Goal: Transaction & Acquisition: Purchase product/service

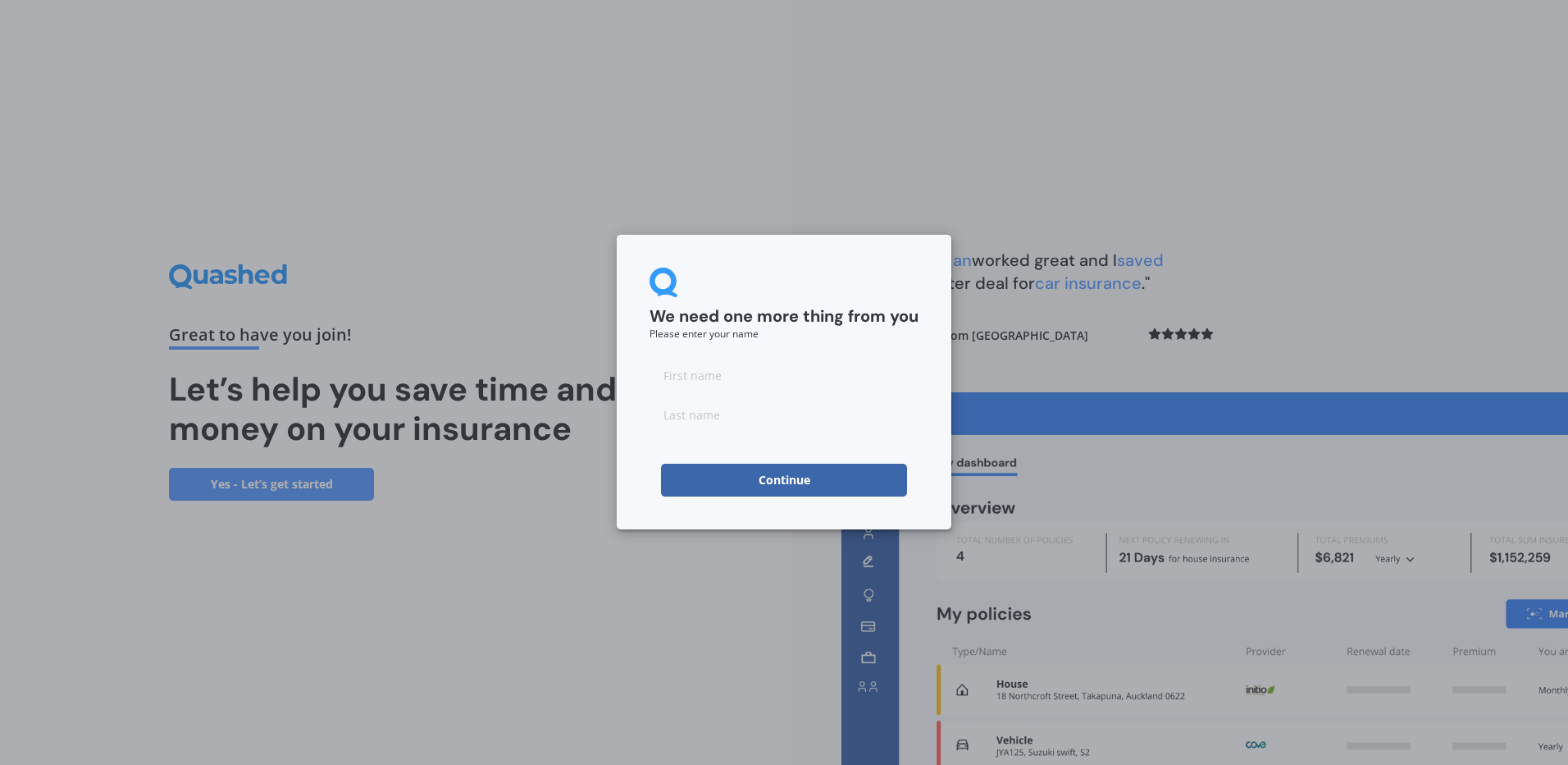
click at [822, 480] on button "Continue" at bounding box center [784, 480] width 246 height 33
drag, startPoint x: 680, startPoint y: 360, endPoint x: 686, endPoint y: 368, distance: 10.0
click at [680, 360] on input at bounding box center [784, 375] width 269 height 33
type input "Arun"
type input "[PERSON_NAME]"
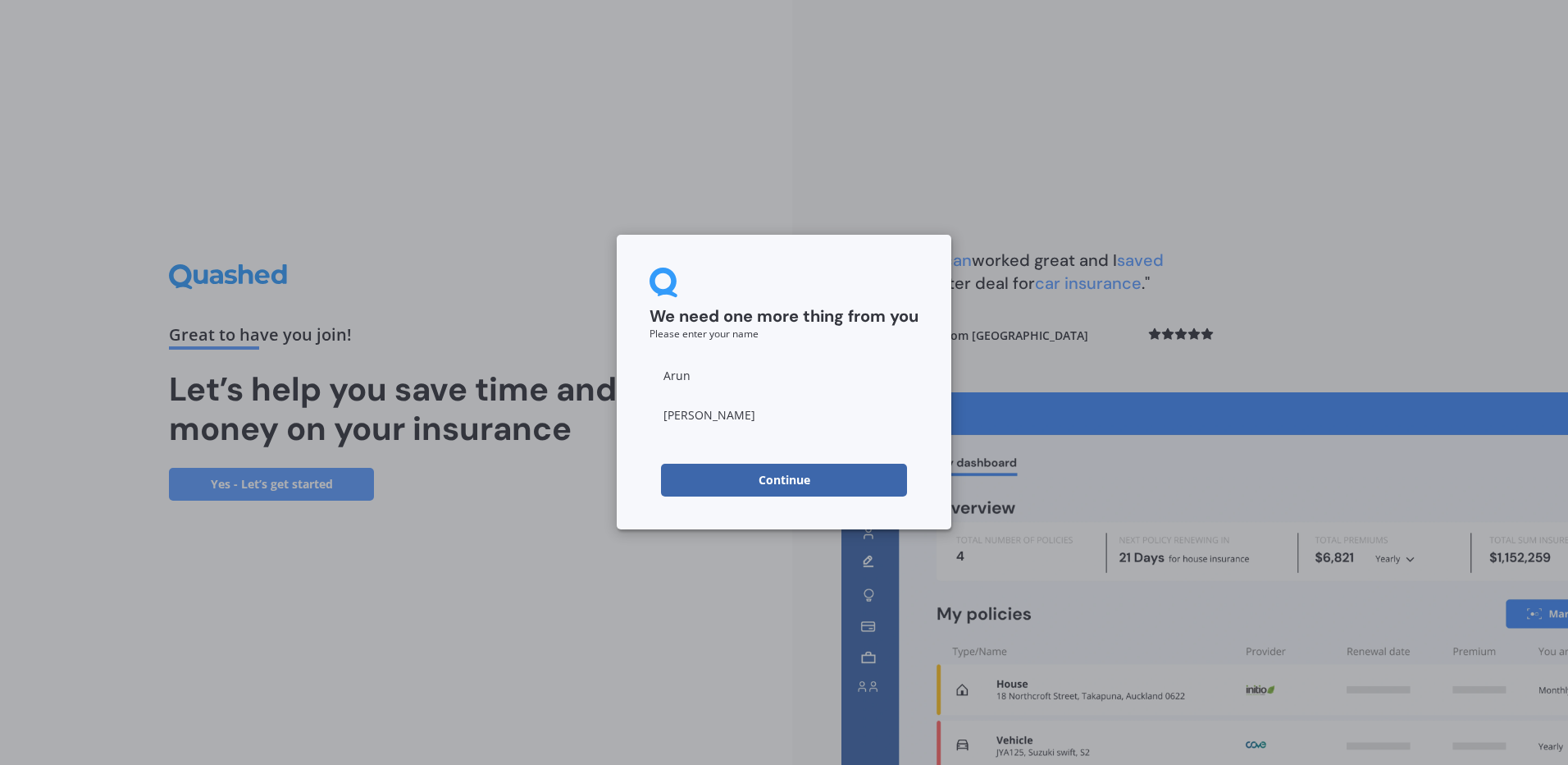
click at [752, 475] on button "Continue" at bounding box center [784, 480] width 246 height 33
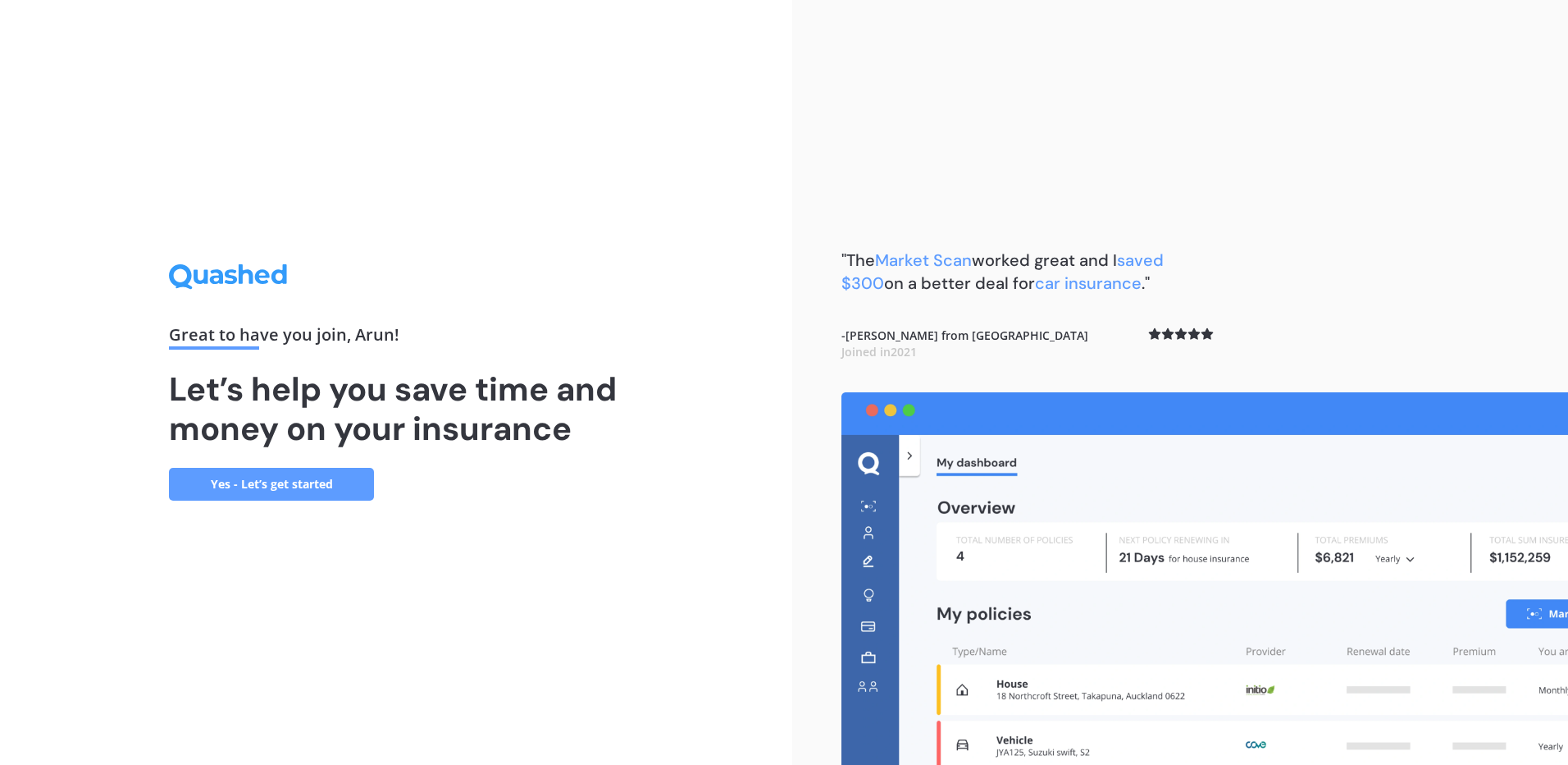
click at [270, 484] on link "Yes - Let’s get started" at bounding box center [271, 485] width 205 height 33
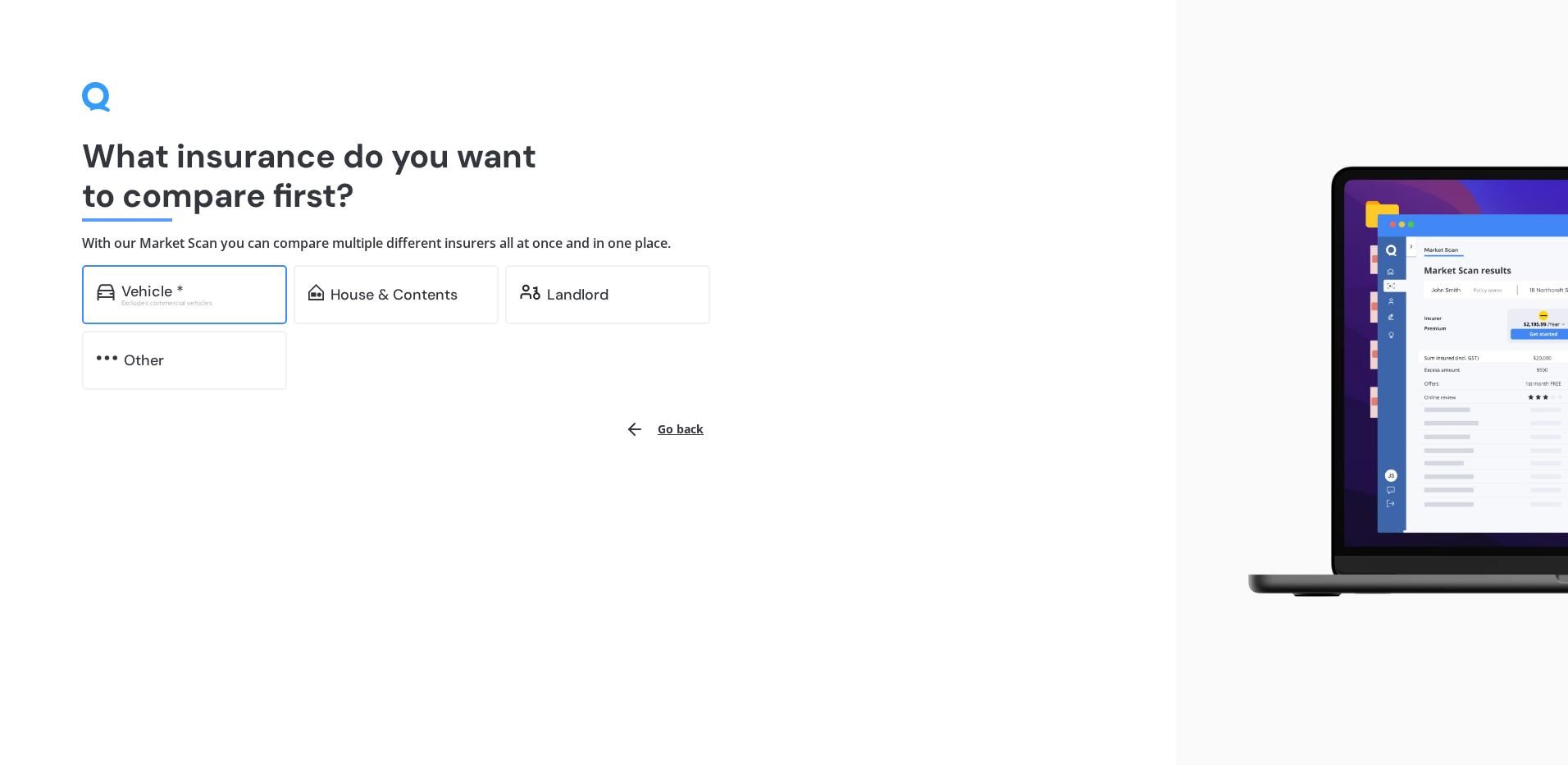
click at [173, 301] on div "Excludes commercial vehicles" at bounding box center [197, 303] width 151 height 6
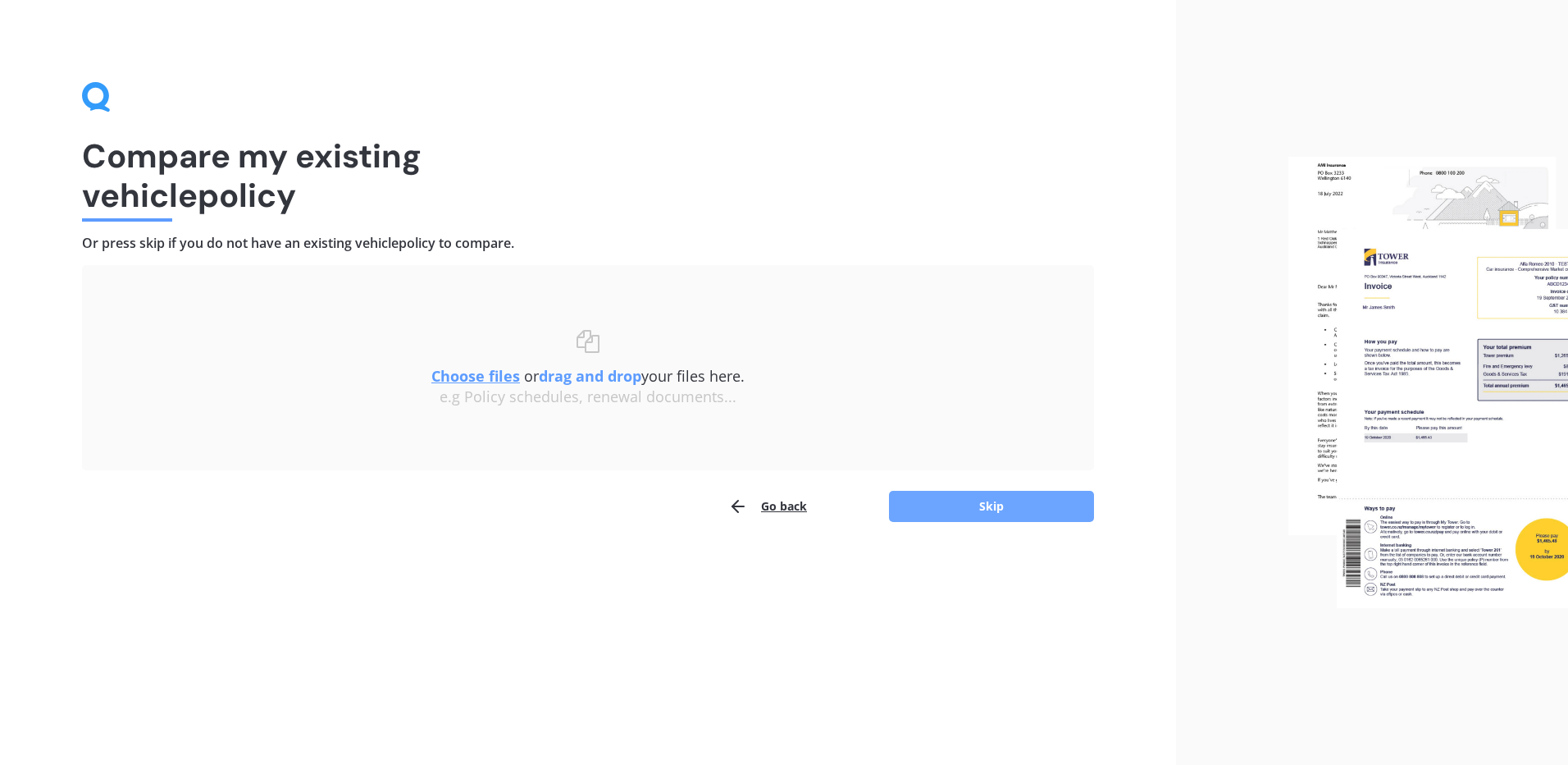
click at [983, 502] on button "Skip" at bounding box center [991, 507] width 205 height 31
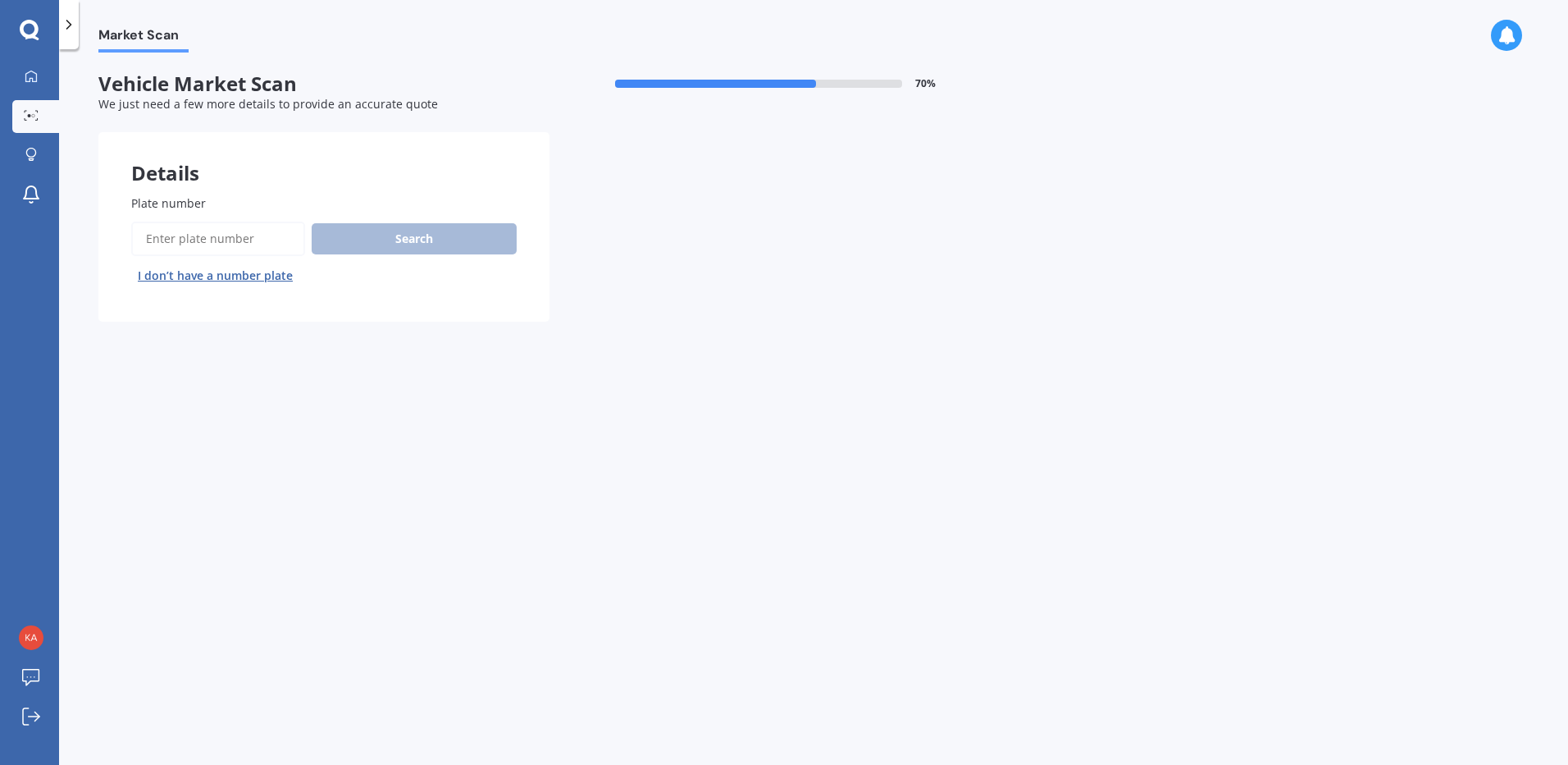
click at [188, 235] on input "Plate number" at bounding box center [218, 238] width 174 height 34
type input "pqs363"
click at [361, 244] on button "Search" at bounding box center [414, 239] width 205 height 31
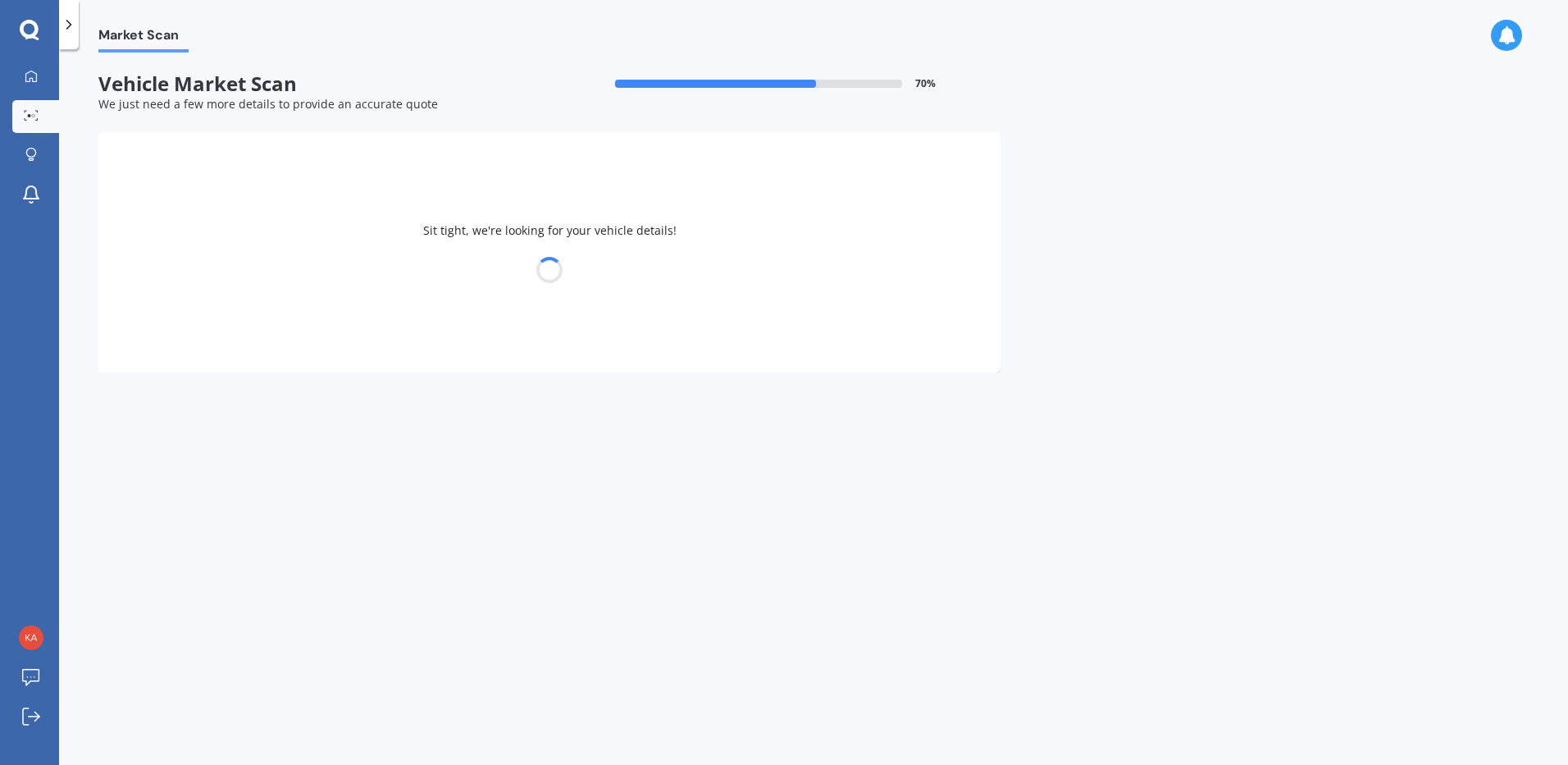
select select "NISSAN"
select select "SKYLINE"
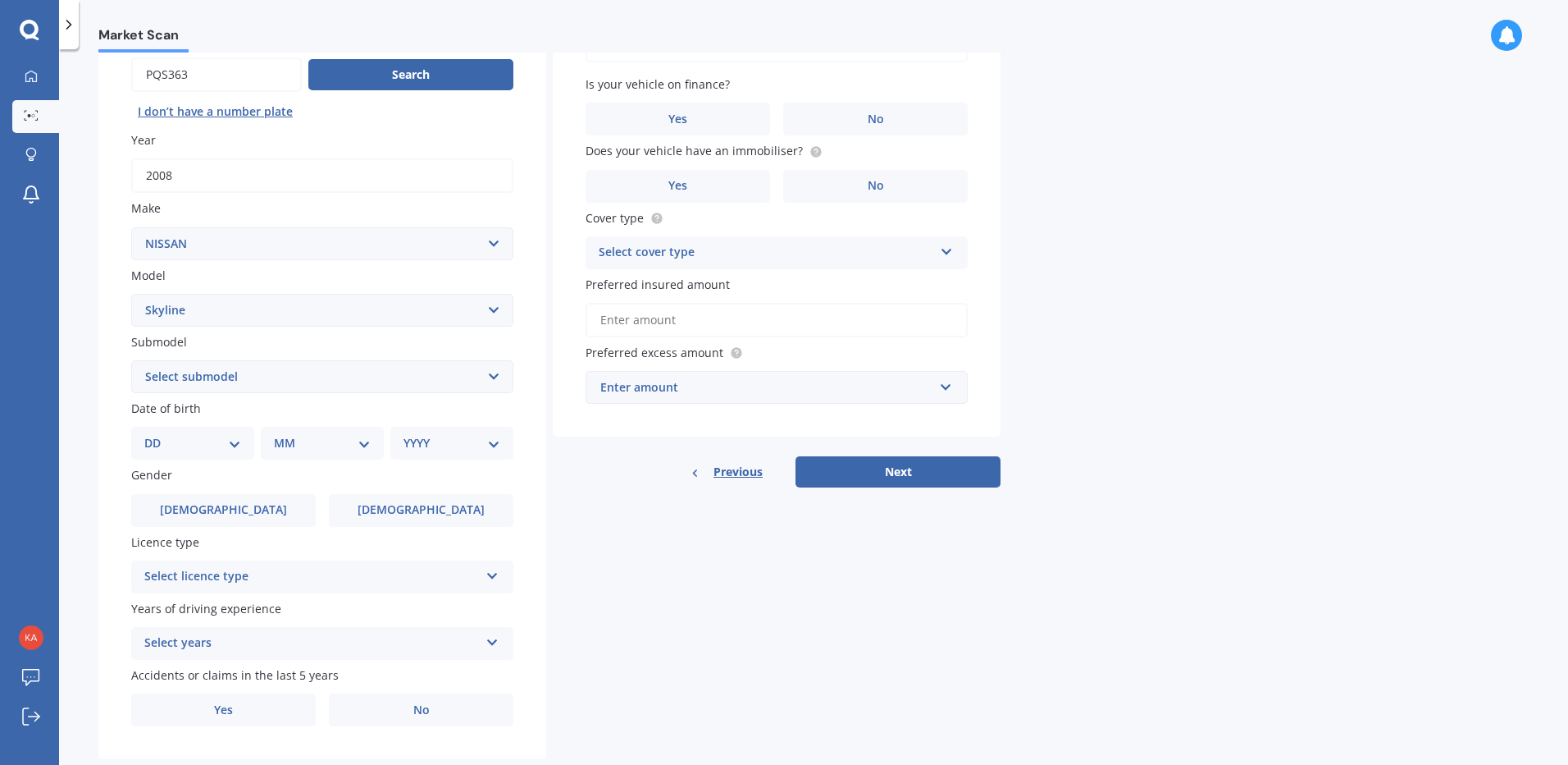
scroll to position [201, 0]
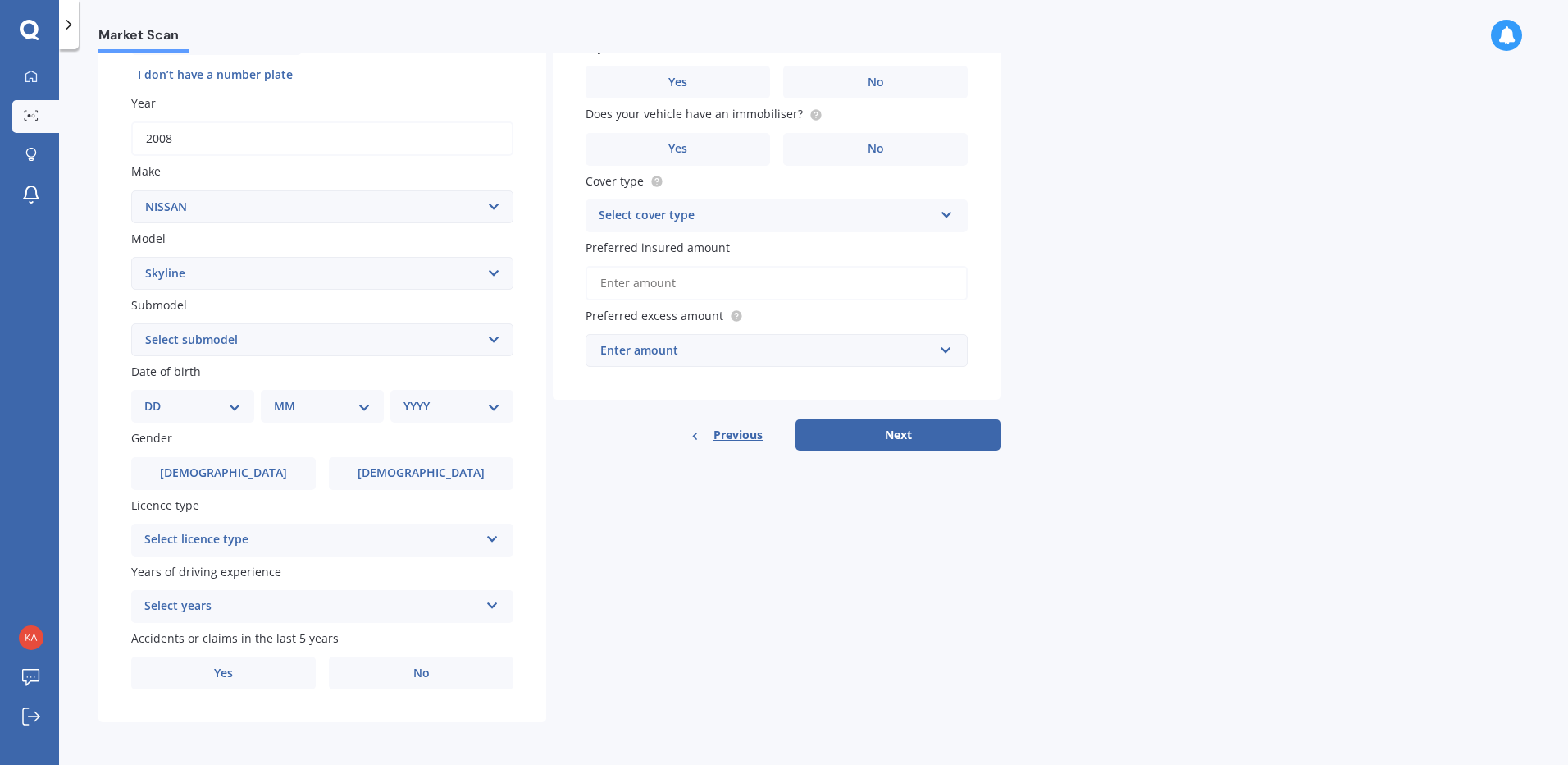
click at [196, 338] on select "Select submodel (All other non turbo) 200 GT 250GT 300GT 350GT 350GT Hybrid 370…" at bounding box center [323, 340] width 382 height 33
select select "250GT"
click at [131, 324] on select "Select submodel (All other non turbo) 200 GT 250GT 300GT 350GT 350GT Hybrid 370…" at bounding box center [323, 340] width 382 height 33
click at [184, 408] on select "DD 01 02 03 04 05 06 07 08 09 10 11 12 13 14 15 16 17 18 19 20 21 22 23 24 25 2…" at bounding box center [192, 406] width 97 height 18
select select "11"
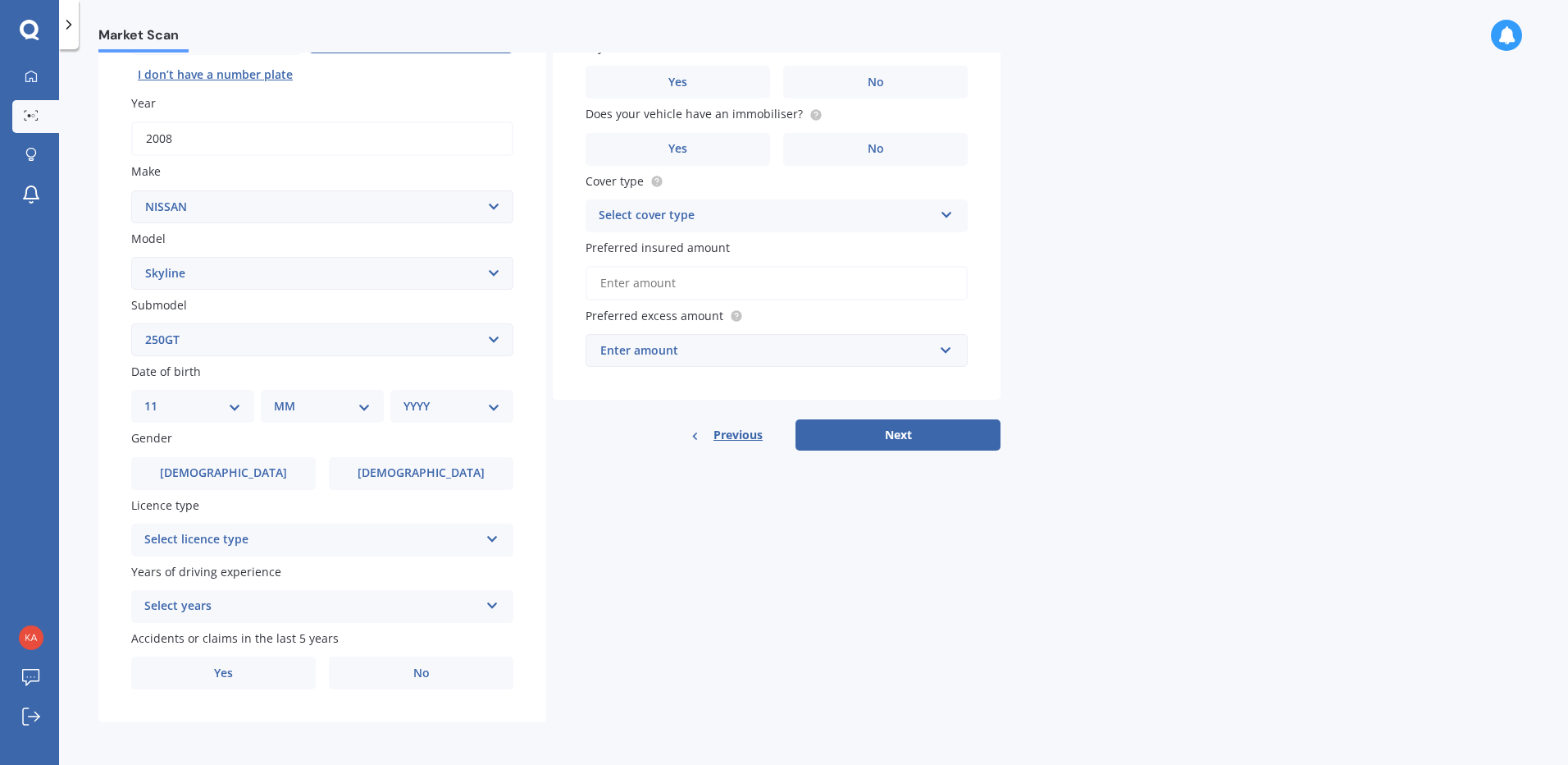
click at [157, 397] on select "DD 01 02 03 04 05 06 07 08 09 10 11 12 13 14 15 16 17 18 19 20 21 22 23 24 25 2…" at bounding box center [192, 406] width 97 height 18
click at [315, 402] on select "MM 01 02 03 04 05 06 07 08 09 10 11 12" at bounding box center [325, 406] width 90 height 18
select select "10"
click at [280, 397] on select "MM 01 02 03 04 05 06 07 08 09 10 11 12" at bounding box center [325, 406] width 90 height 18
click at [447, 405] on select "YYYY 2025 2024 2023 2022 2021 2020 2019 2018 2017 2016 2015 2014 2013 2012 2011…" at bounding box center [449, 406] width 90 height 18
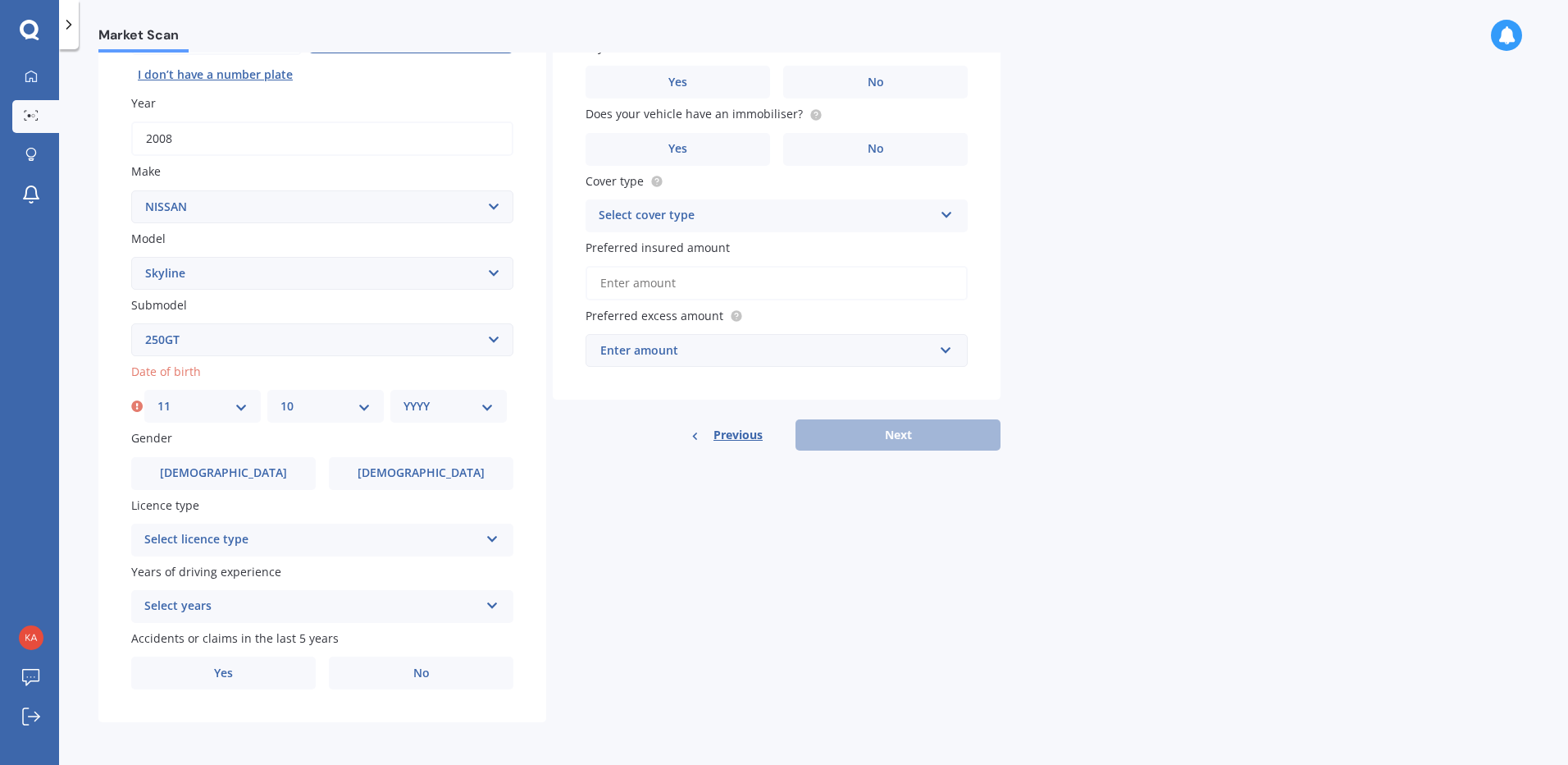
select select "1984"
click at [403, 397] on select "YYYY 2025 2024 2023 2022 2021 2020 2019 2018 2017 2016 2015 2014 2013 2012 2011…" at bounding box center [449, 406] width 90 height 18
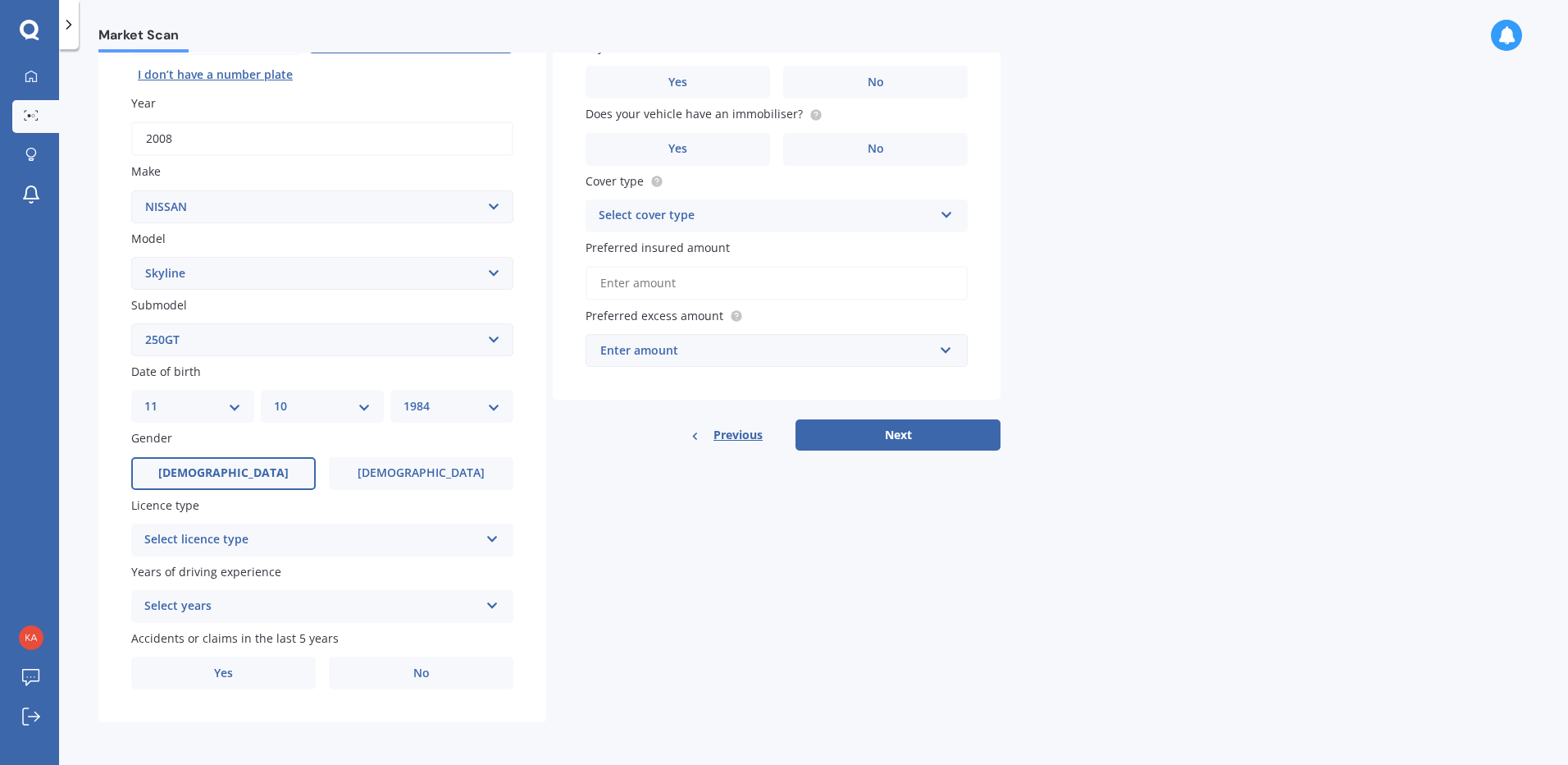
click at [218, 470] on span "[DEMOGRAPHIC_DATA]" at bounding box center [223, 473] width 131 height 14
click at [0, 0] on input "[DEMOGRAPHIC_DATA]" at bounding box center [0, 0] width 0 height 0
click at [208, 539] on div "Select licence type" at bounding box center [312, 539] width 335 height 19
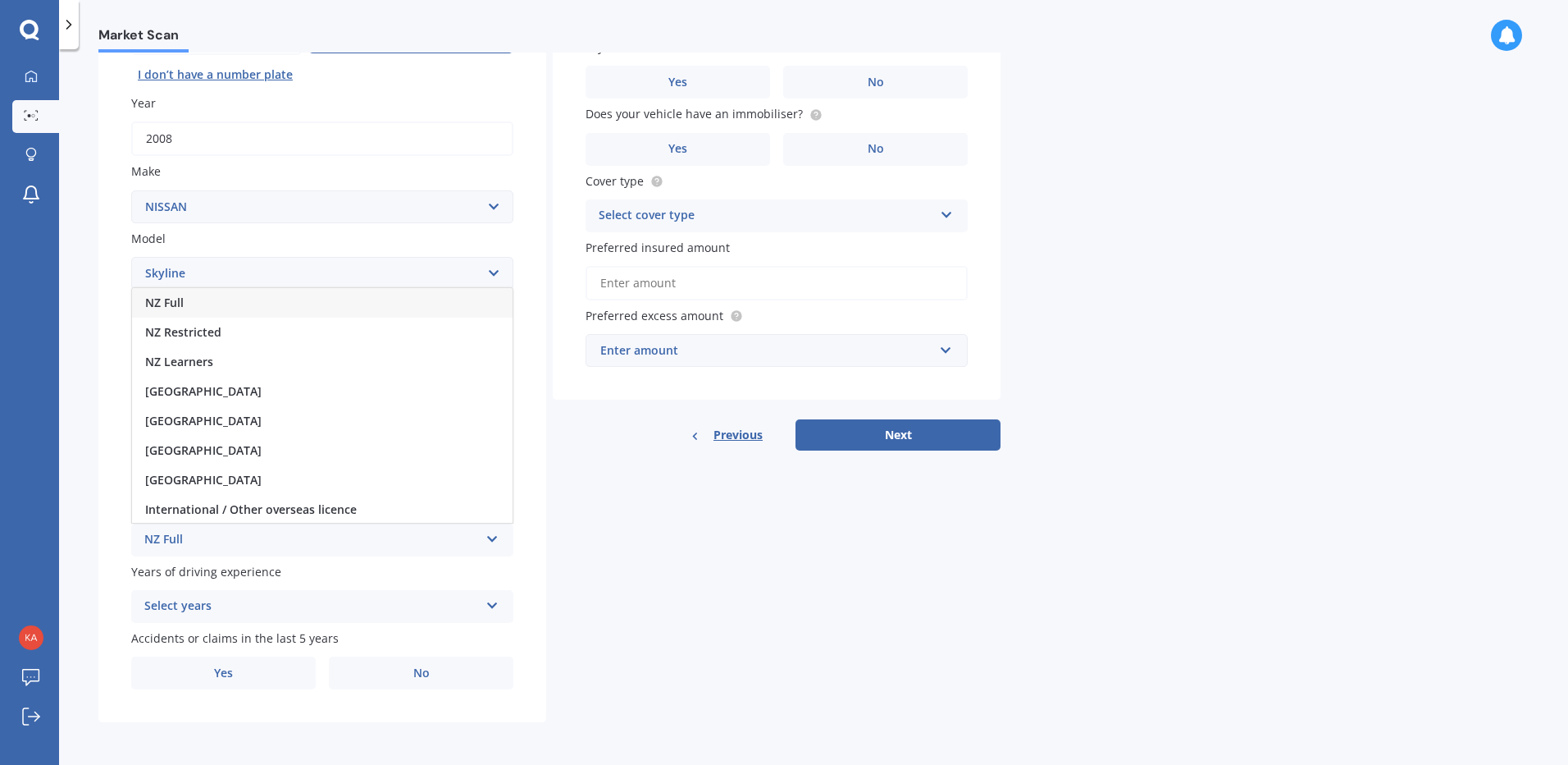
click at [176, 303] on span "NZ Full" at bounding box center [165, 302] width 39 height 16
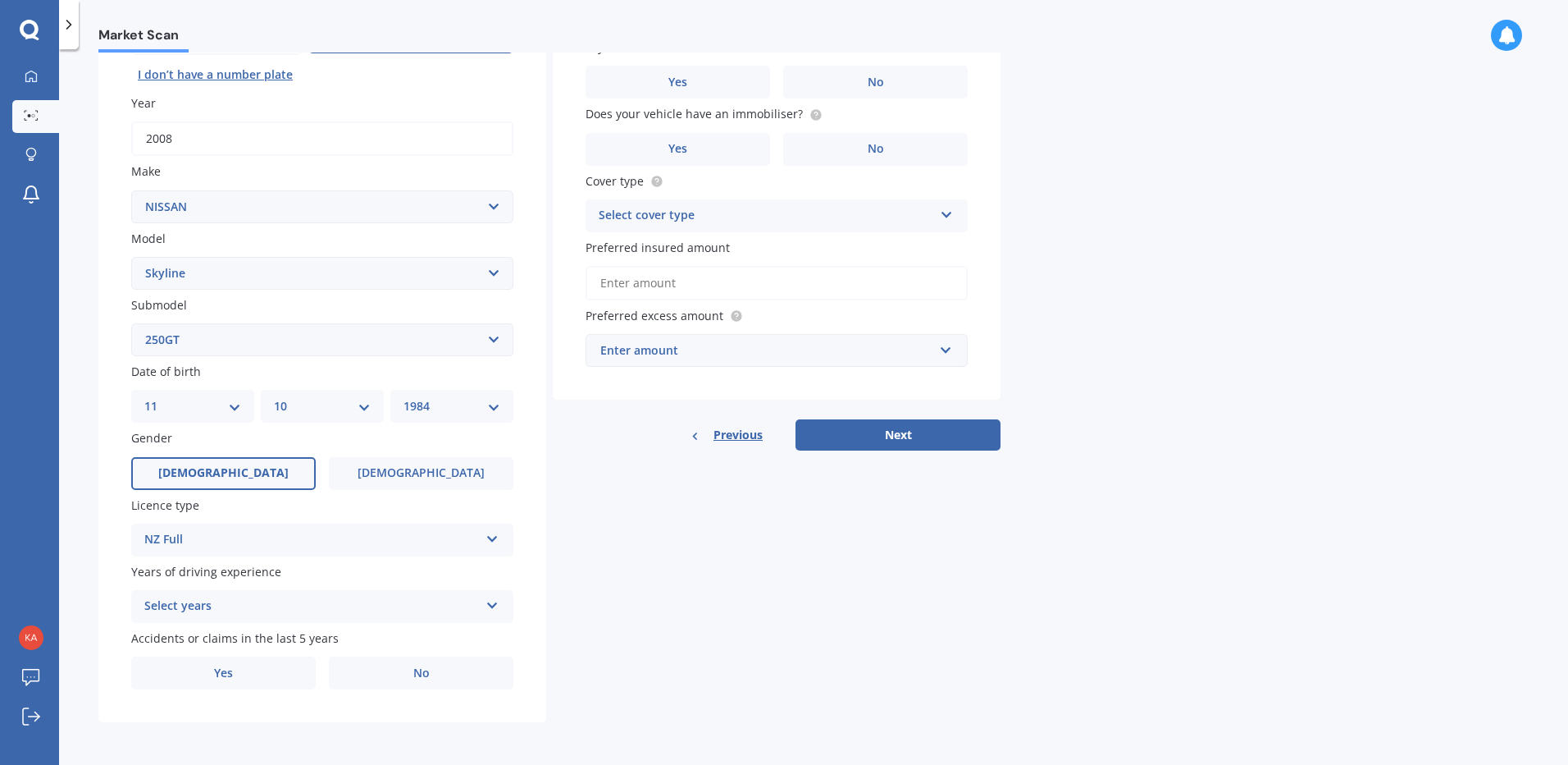
click at [249, 612] on div "Select years" at bounding box center [312, 606] width 335 height 19
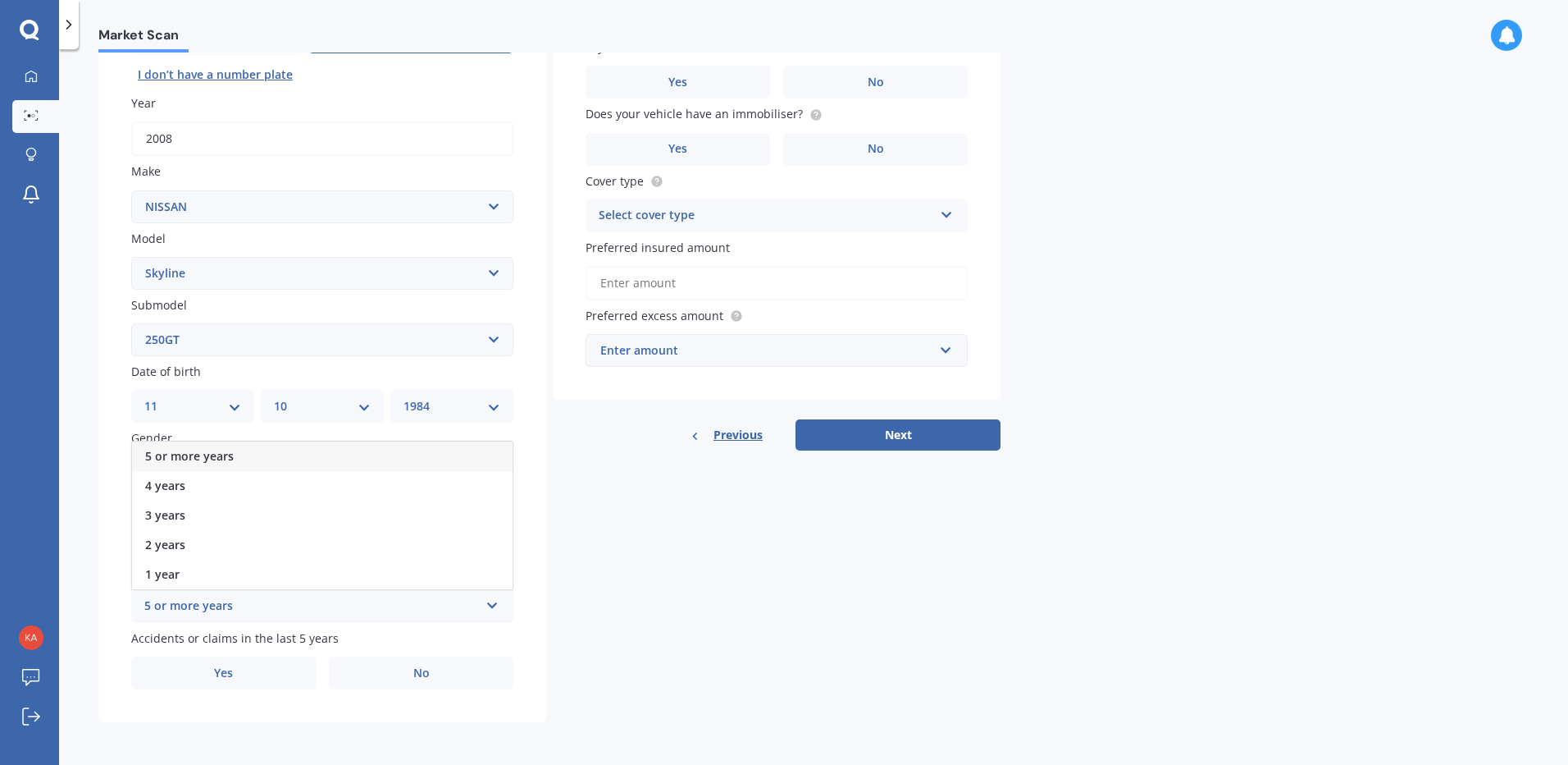
click at [182, 458] on span "5 or more years" at bounding box center [189, 455] width 88 height 16
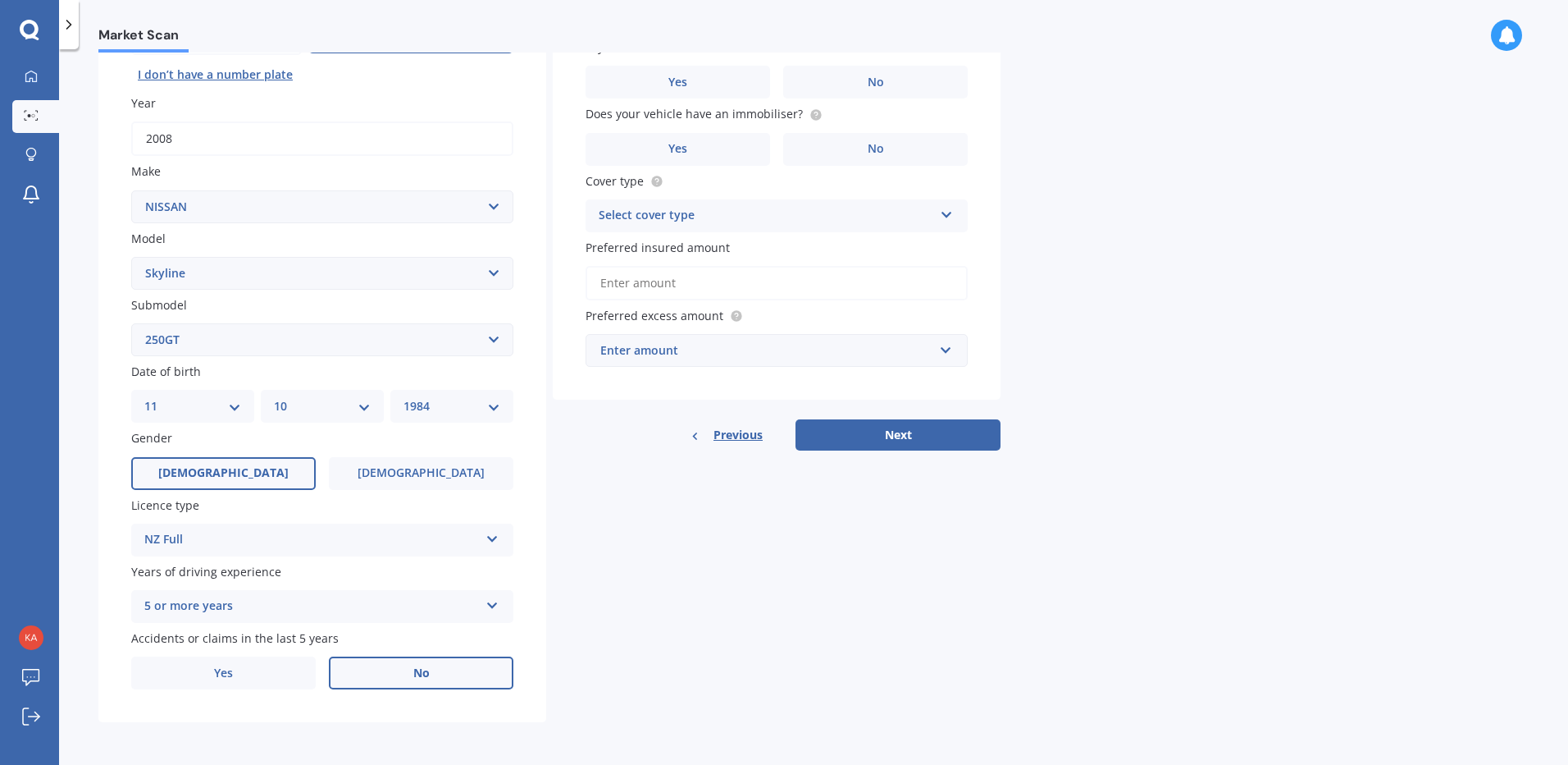
click at [395, 678] on label "No" at bounding box center [421, 673] width 185 height 33
click at [0, 0] on input "No" at bounding box center [0, 0] width 0 height 0
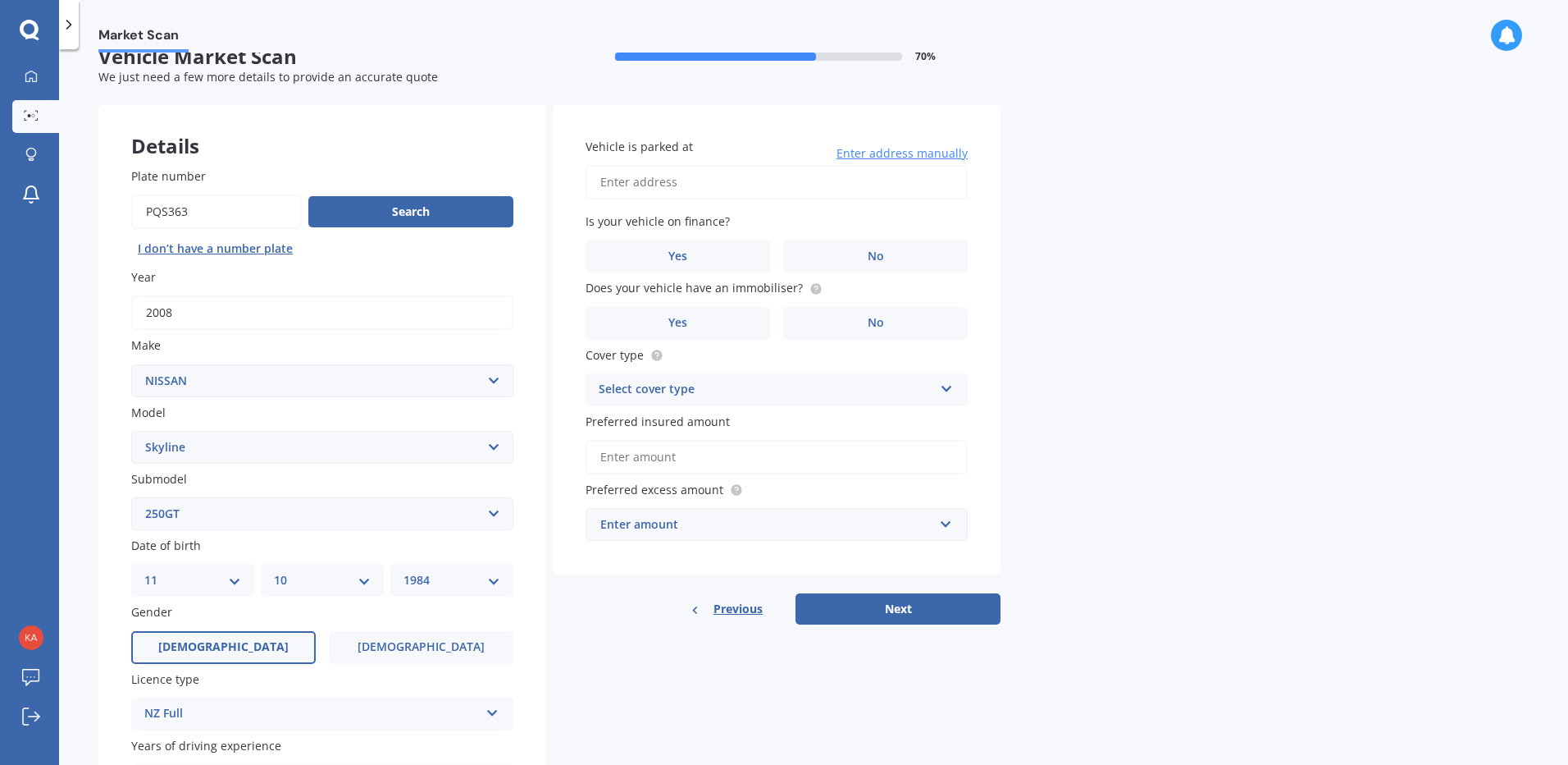
scroll to position [0, 0]
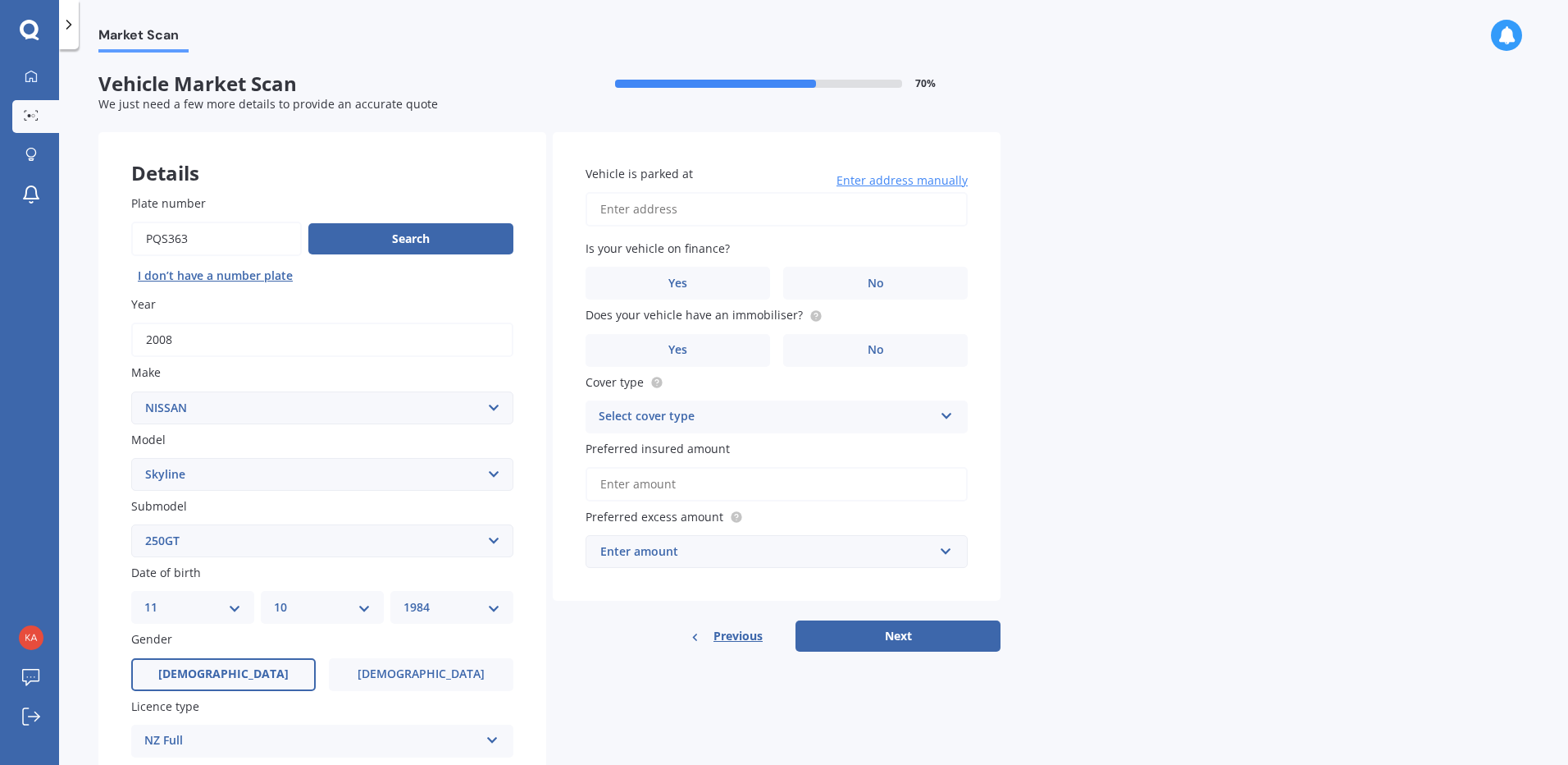
click at [622, 212] on input "Vehicle is parked at" at bounding box center [777, 209] width 382 height 34
click at [849, 285] on label "No" at bounding box center [875, 283] width 185 height 33
click at [0, 0] on input "No" at bounding box center [0, 0] width 0 height 0
click at [744, 213] on input "[STREET_ADDRESS][PERSON_NAME]" at bounding box center [777, 209] width 382 height 34
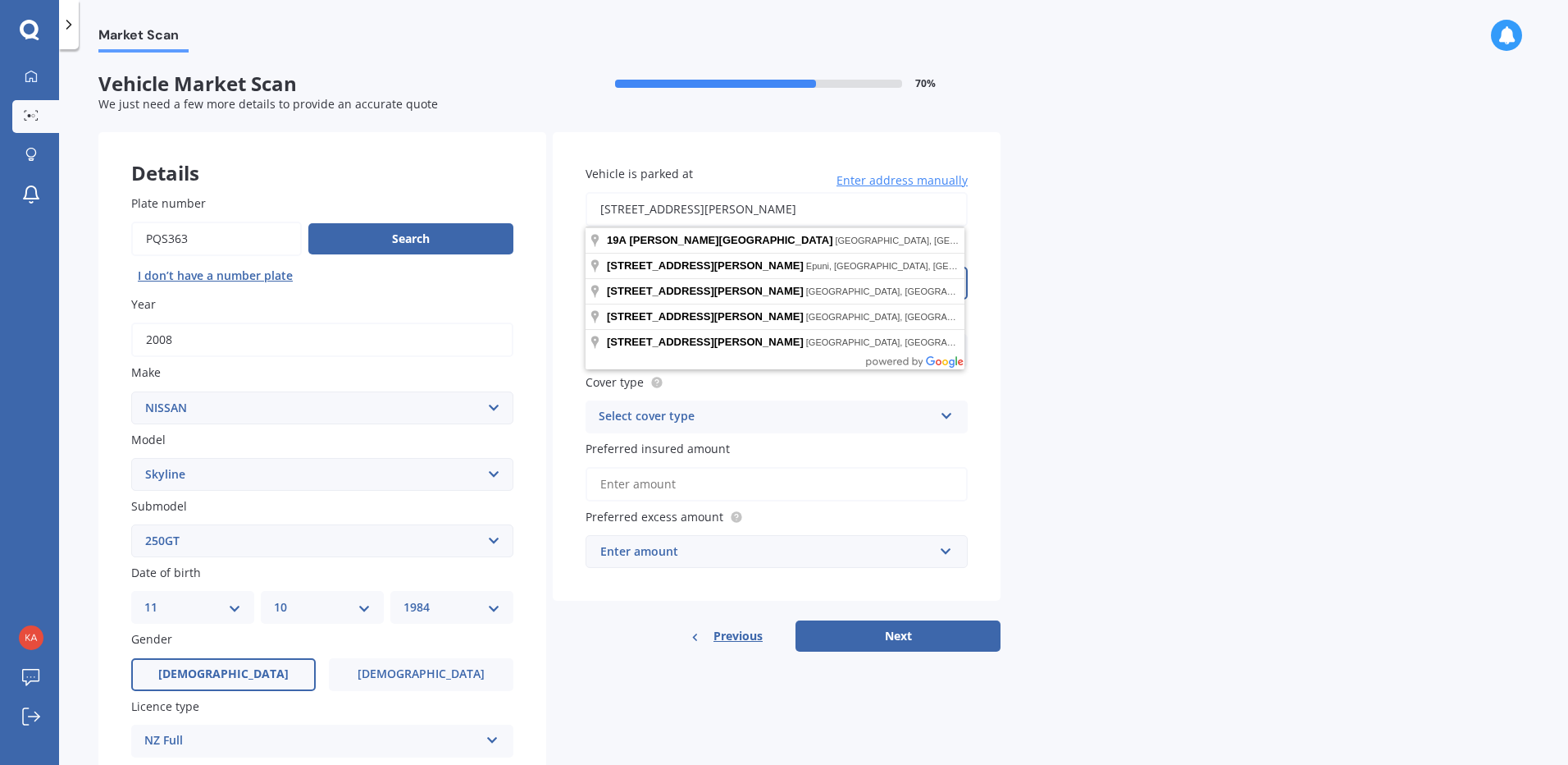
click at [1088, 265] on div "Market Scan Vehicle Market Scan 70 % We just need a few more details to provide…" at bounding box center [813, 410] width 1509 height 715
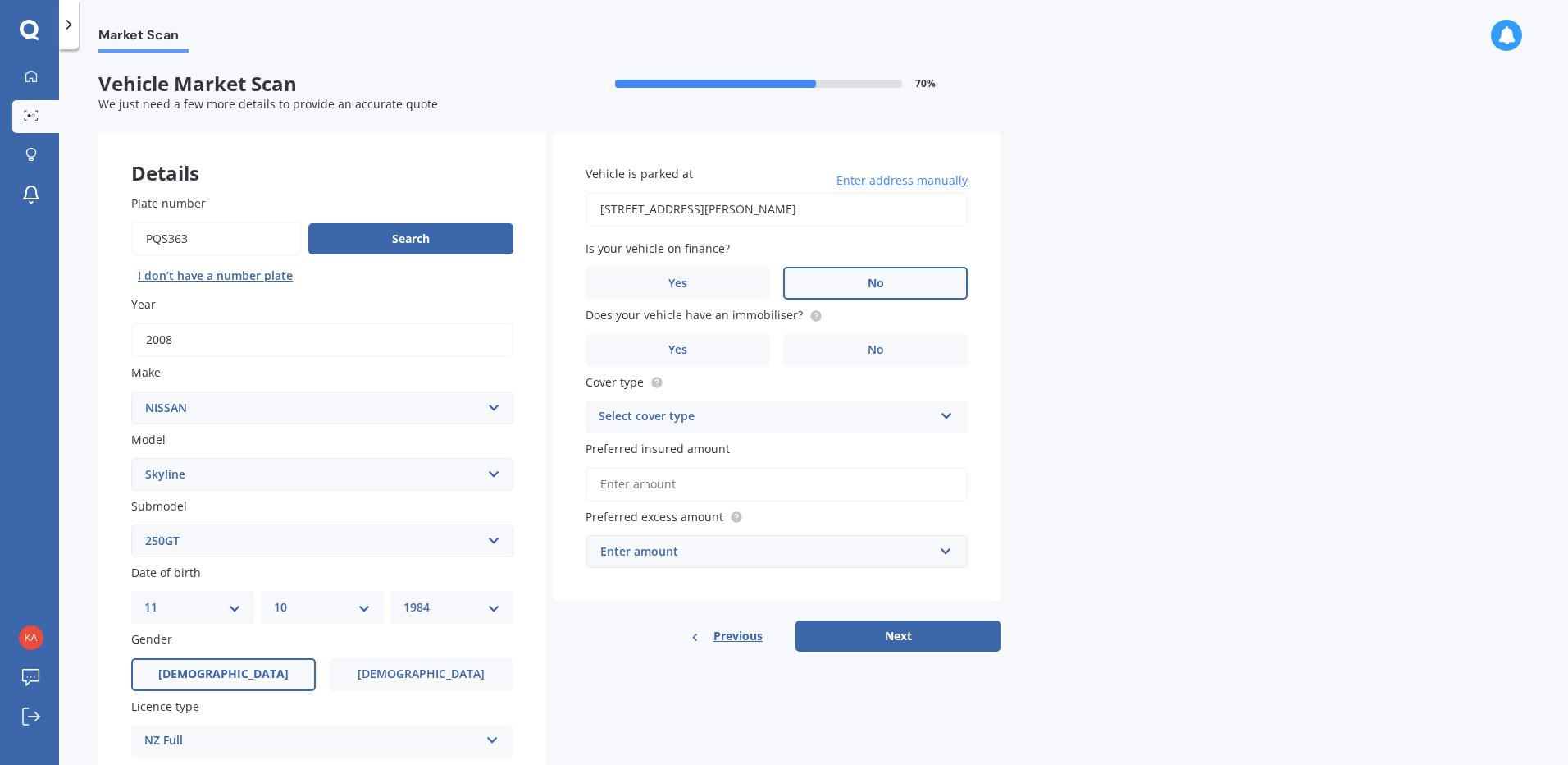
click at [759, 214] on input "[STREET_ADDRESS][PERSON_NAME]" at bounding box center [777, 209] width 382 height 34
type input "[STREET_ADDRESS][PERSON_NAME]"
click at [832, 343] on label "No" at bounding box center [875, 350] width 185 height 33
click at [0, 0] on input "No" at bounding box center [0, 0] width 0 height 0
click at [741, 415] on div "Select cover type" at bounding box center [766, 417] width 335 height 19
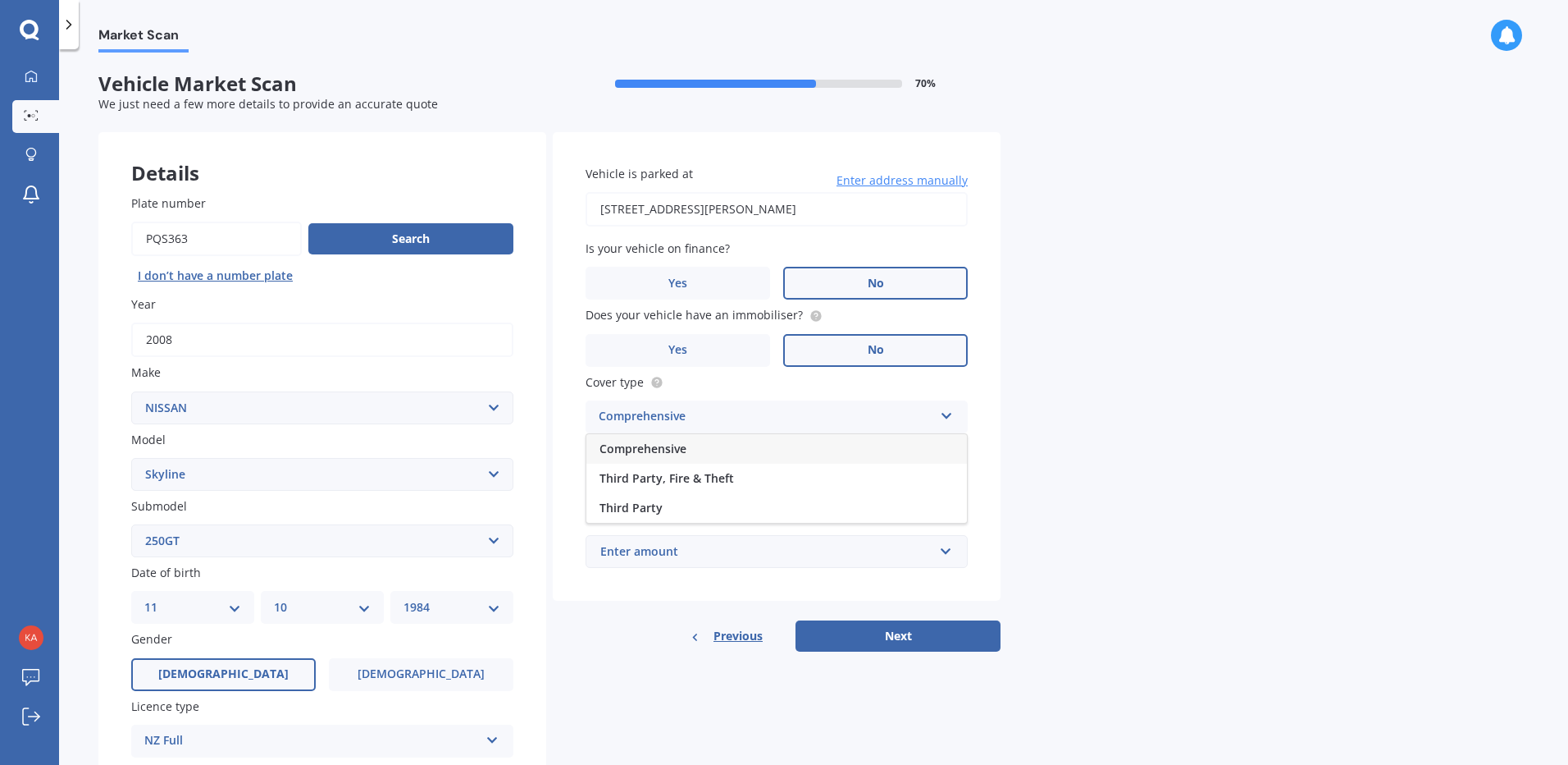
click at [673, 452] on span "Comprehensive" at bounding box center [642, 448] width 87 height 16
click at [767, 485] on input "Preferred insured amount" at bounding box center [777, 484] width 382 height 34
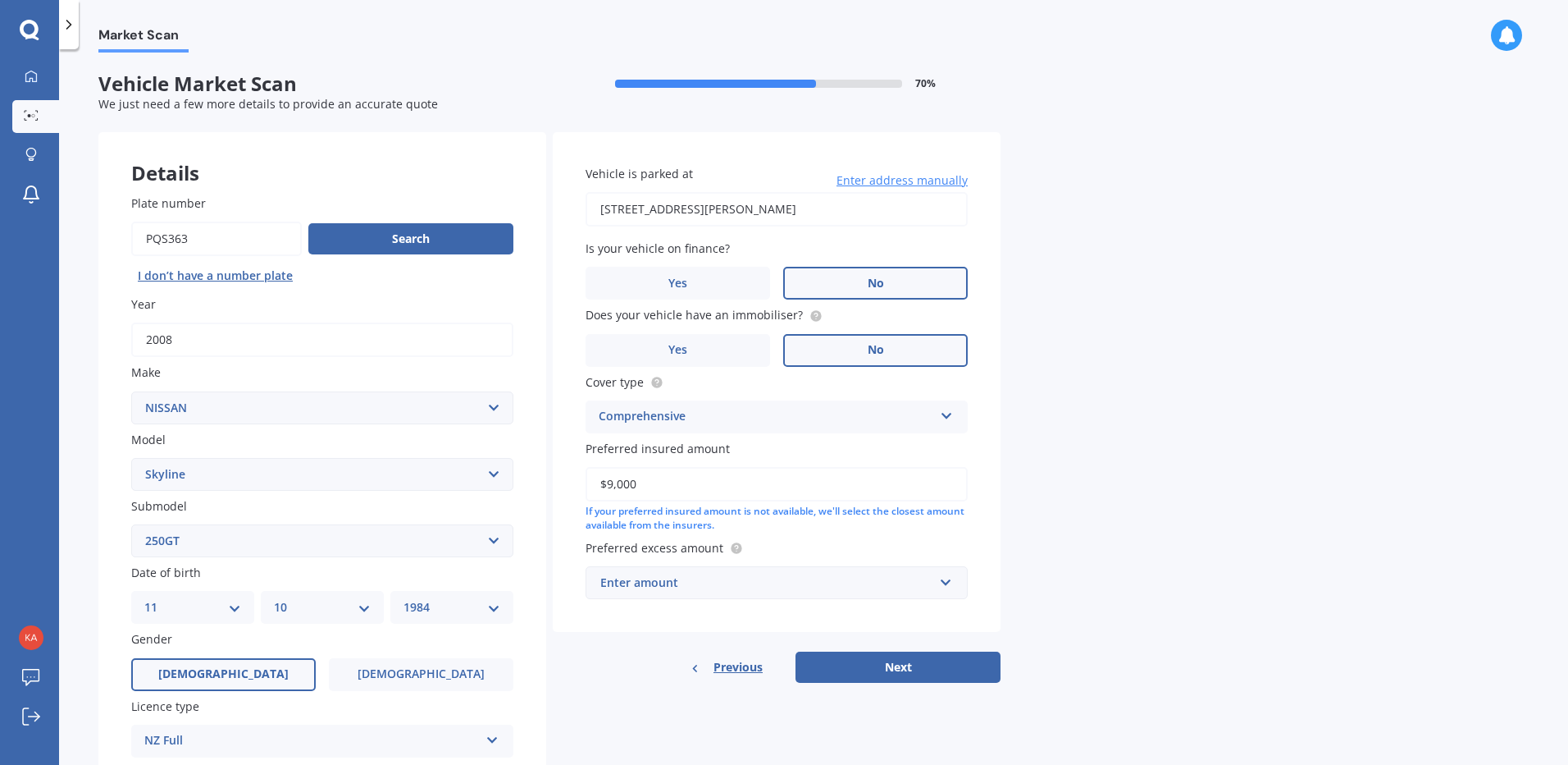
type input "$9,000"
click at [795, 581] on div "Enter amount" at bounding box center [767, 583] width 333 height 18
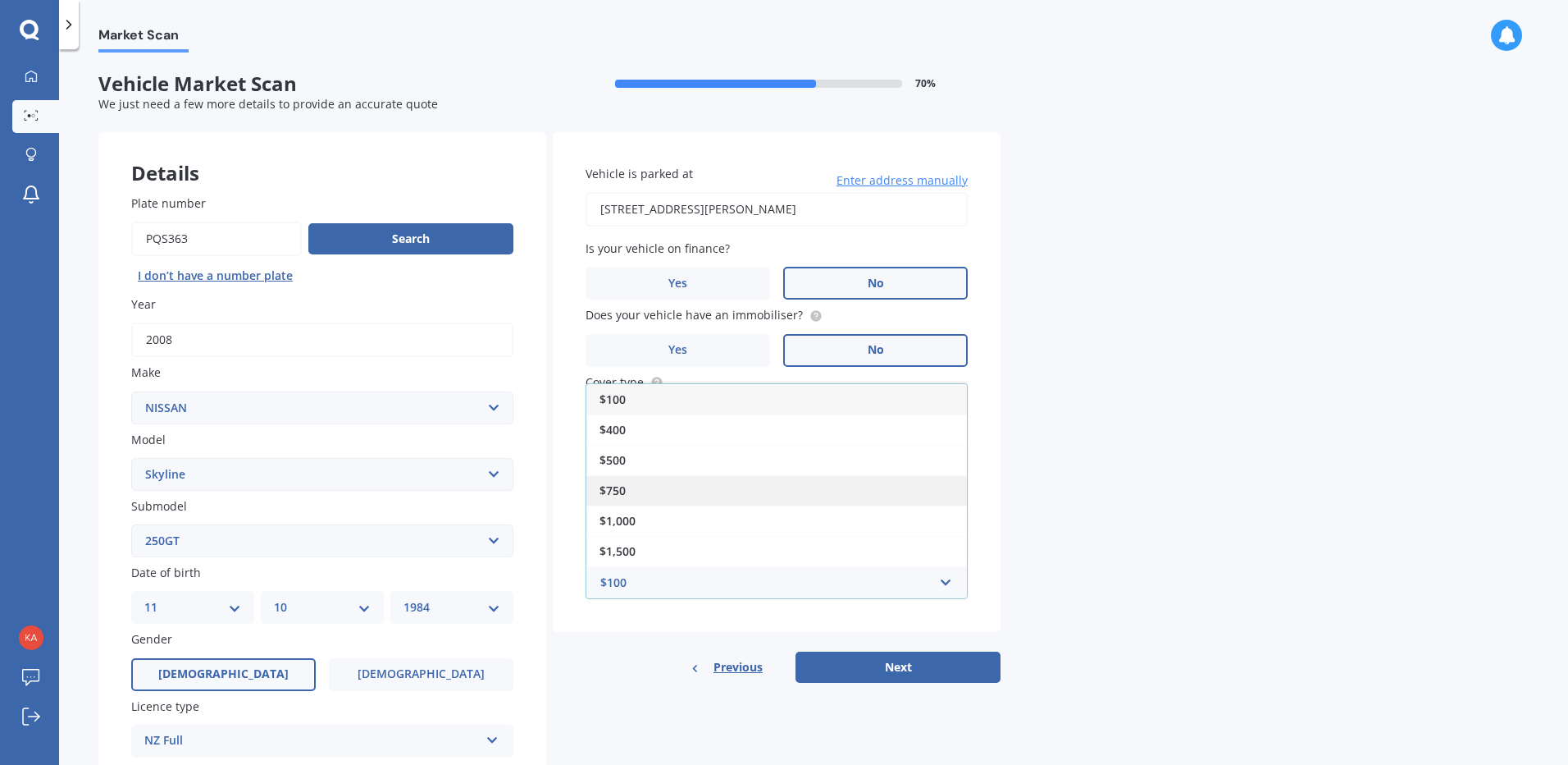
click at [634, 488] on div "$750" at bounding box center [777, 490] width 381 height 30
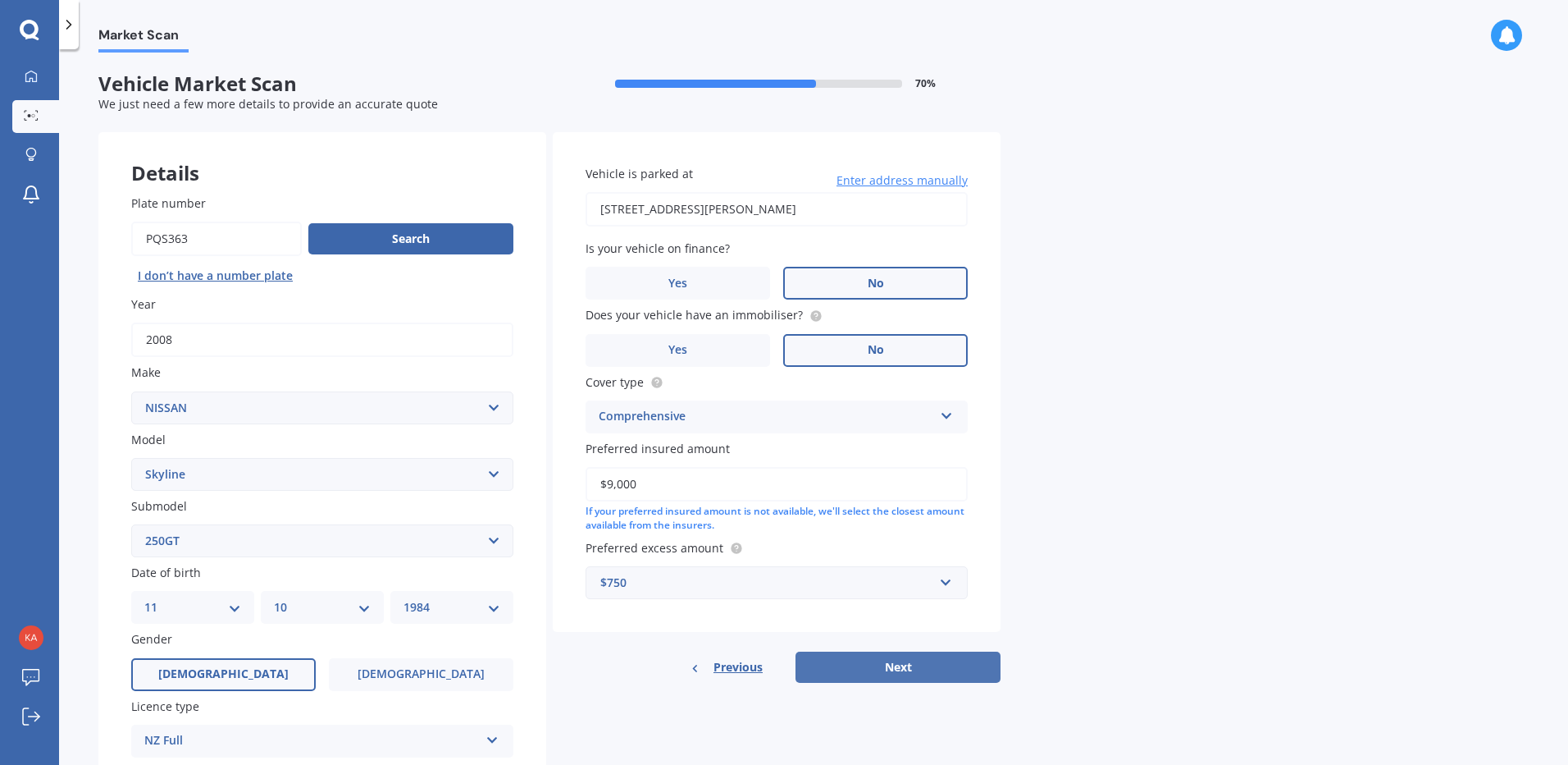
click at [868, 668] on button "Next" at bounding box center [897, 667] width 205 height 31
select select "11"
select select "10"
select select "1984"
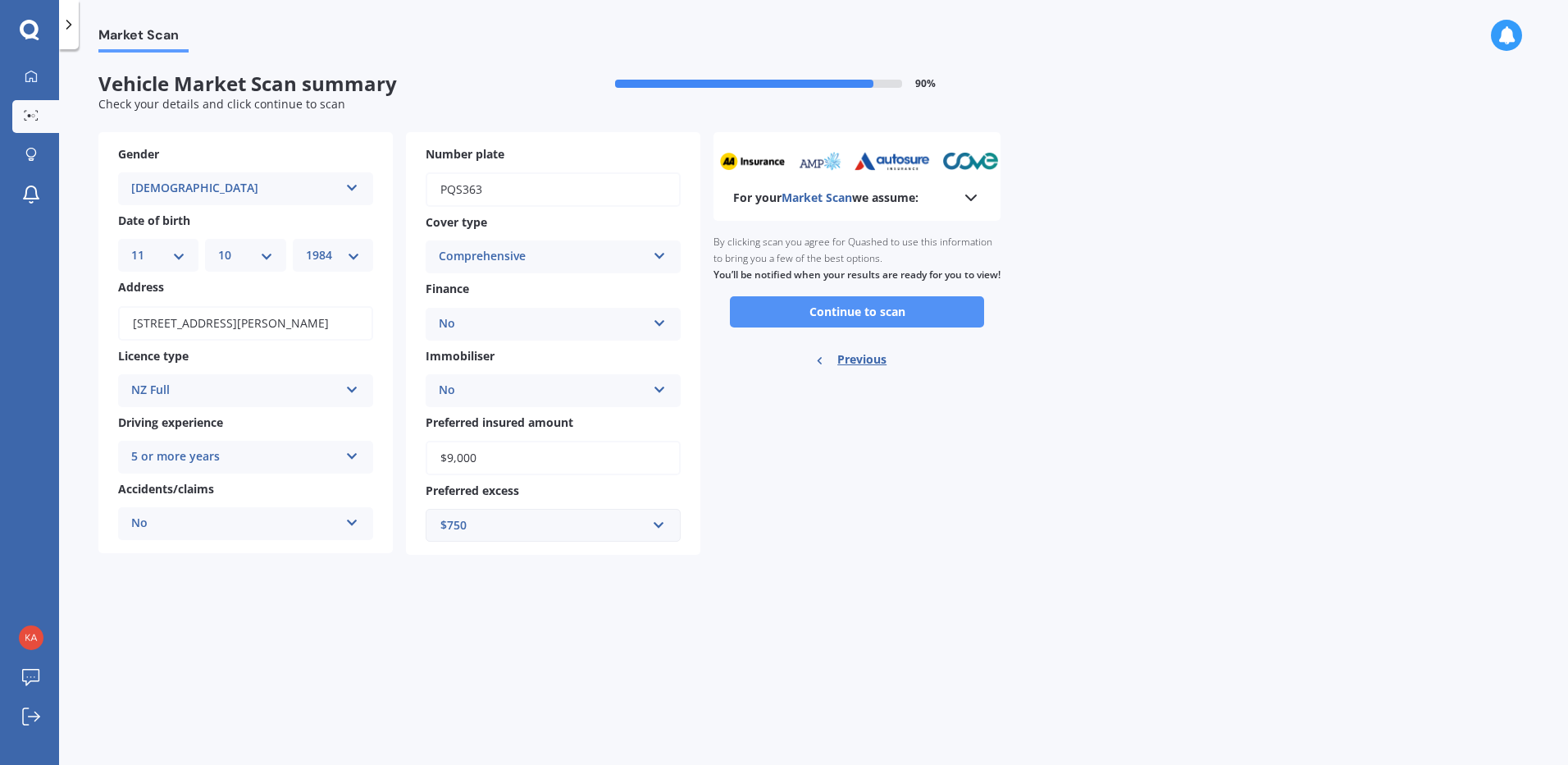
click at [847, 327] on button "Continue to scan" at bounding box center [857, 312] width 255 height 31
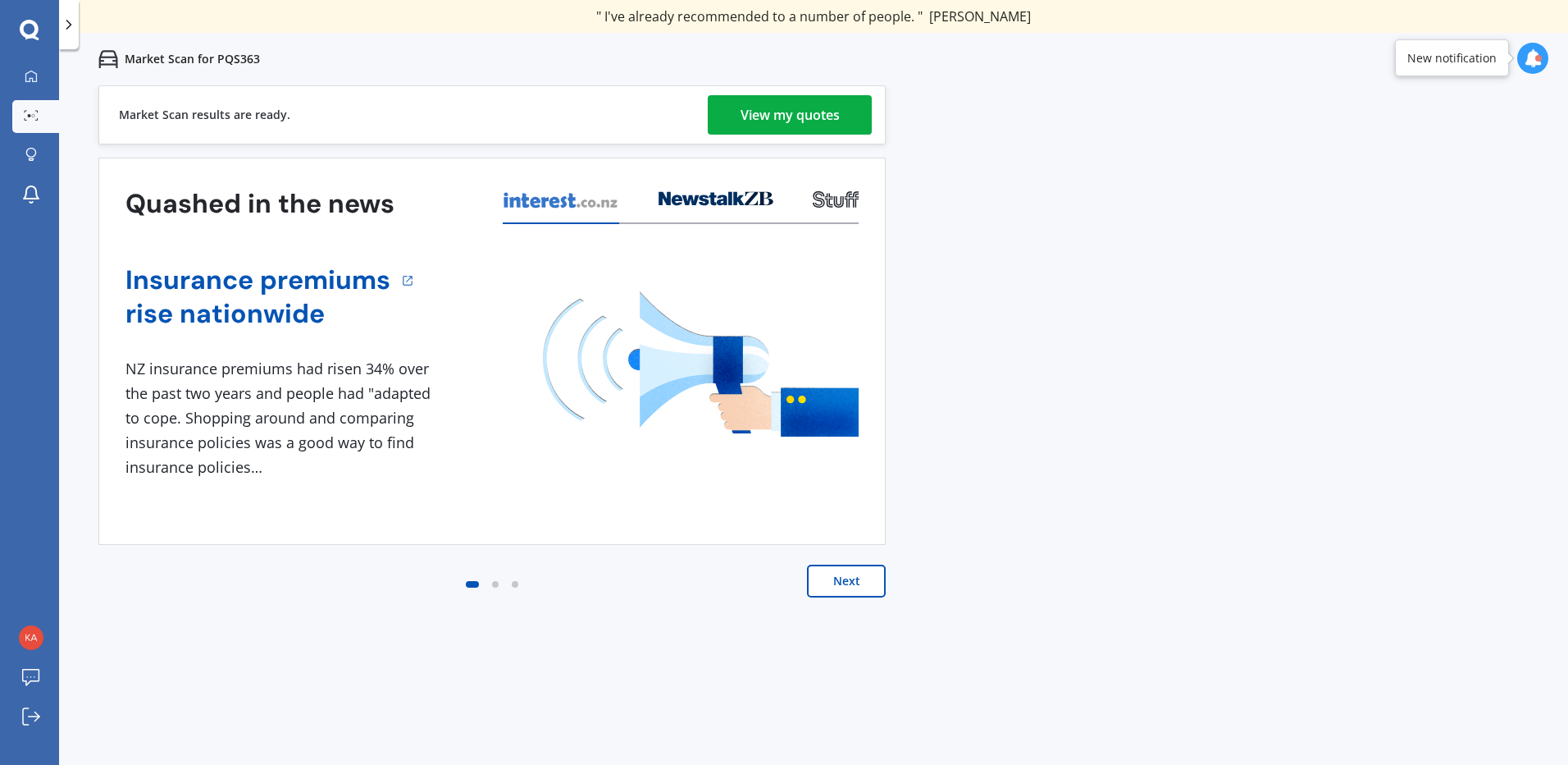
click at [829, 119] on div "View my quotes" at bounding box center [790, 114] width 99 height 40
